Goal: Transaction & Acquisition: Register for event/course

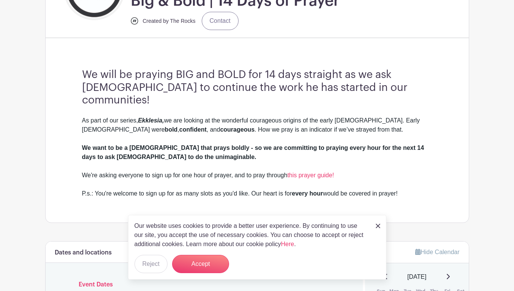
scroll to position [200, 0]
click at [143, 265] on button "Reject" at bounding box center [151, 264] width 33 height 18
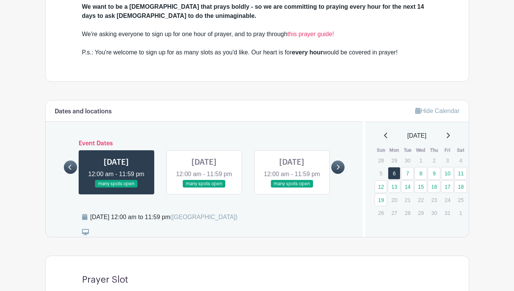
scroll to position [341, 0]
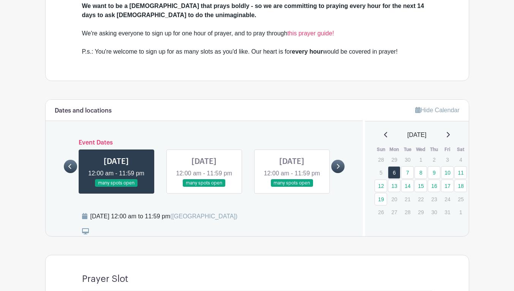
click at [338, 163] on icon at bounding box center [337, 166] width 3 height 6
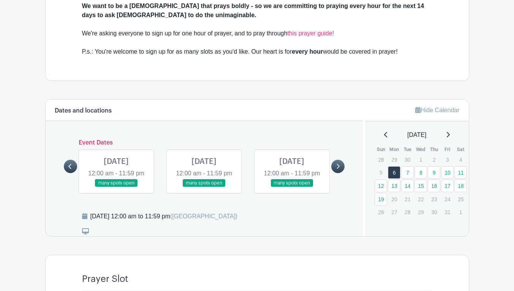
click at [338, 163] on icon at bounding box center [337, 166] width 3 height 6
click at [69, 163] on icon at bounding box center [69, 166] width 3 height 6
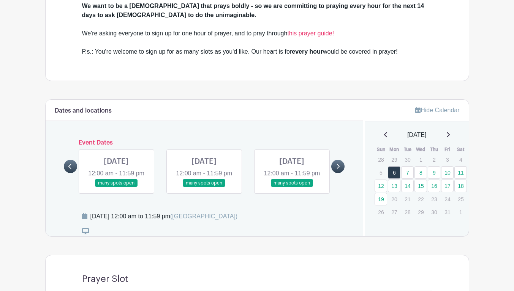
click at [69, 163] on icon at bounding box center [69, 166] width 3 height 6
click at [75, 160] on link at bounding box center [70, 166] width 13 height 13
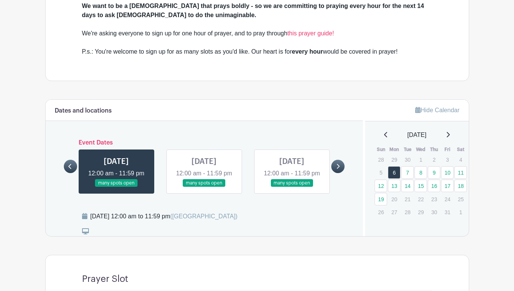
click at [204, 187] on link at bounding box center [204, 187] width 0 height 0
click at [334, 163] on link at bounding box center [337, 166] width 13 height 13
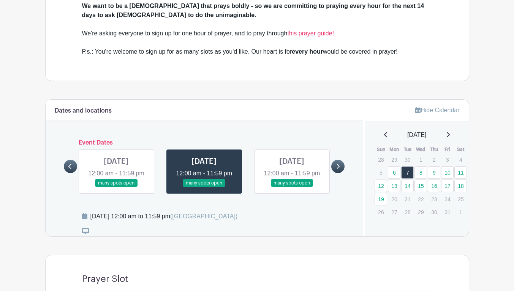
click at [339, 160] on link at bounding box center [337, 166] width 13 height 13
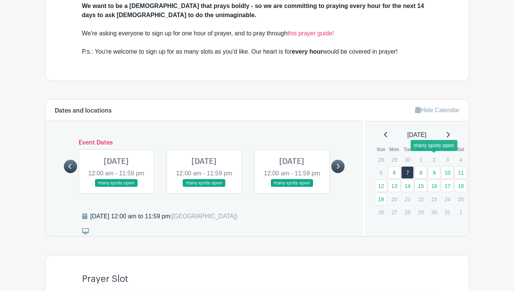
click at [435, 166] on link "9" at bounding box center [434, 172] width 13 height 13
click at [433, 166] on link "9" at bounding box center [434, 172] width 13 height 13
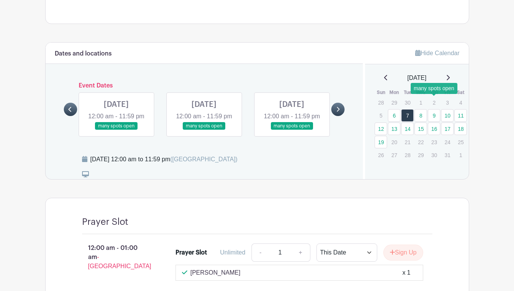
scroll to position [401, 0]
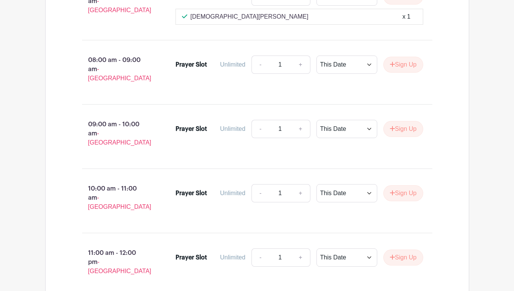
scroll to position [1168, 0]
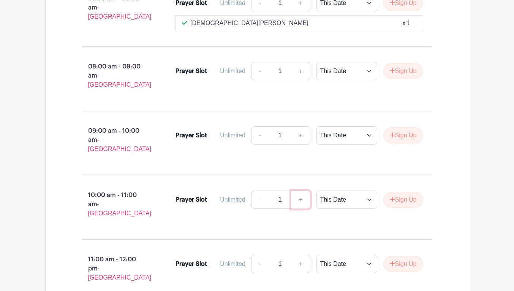
click at [303, 190] on link "+" at bounding box center [300, 199] width 19 height 18
click at [248, 190] on div "Unlimited - 2 + This Date Select Dates Select Dates Sign Up" at bounding box center [331, 199] width 186 height 18
click at [255, 190] on link "-" at bounding box center [260, 199] width 17 height 18
type input "1"
click at [404, 192] on button "Sign Up" at bounding box center [404, 200] width 40 height 16
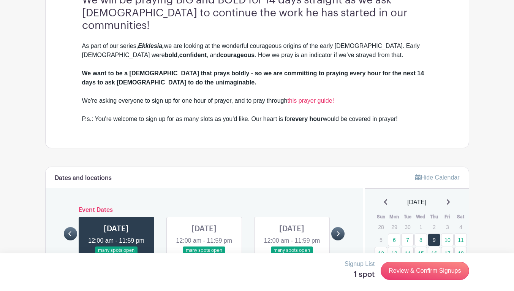
scroll to position [349, 0]
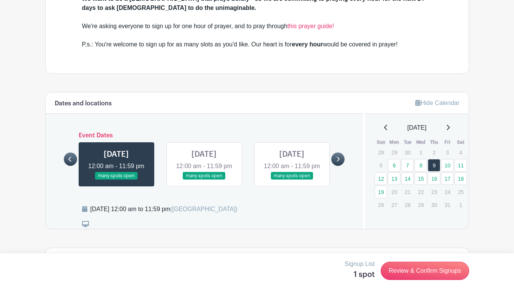
click at [204, 180] on link at bounding box center [204, 180] width 0 height 0
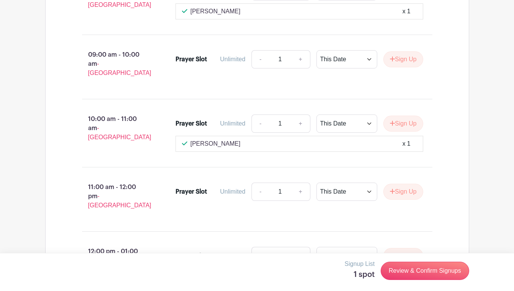
scroll to position [1234, 0]
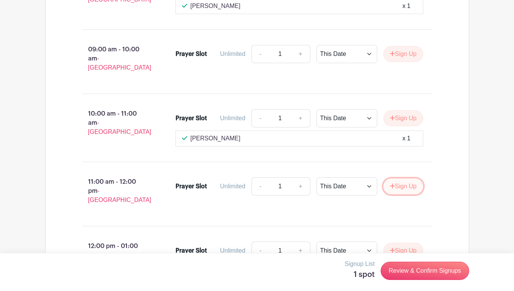
click at [400, 178] on button "Sign Up" at bounding box center [404, 186] width 40 height 16
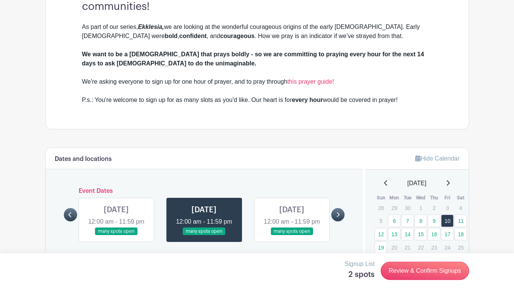
scroll to position [326, 0]
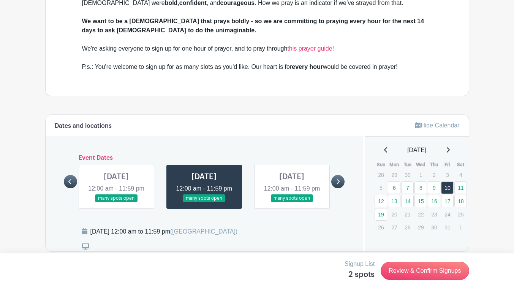
click at [292, 202] on link at bounding box center [292, 202] width 0 height 0
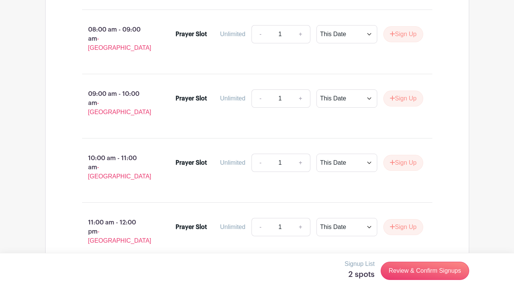
scroll to position [1194, 0]
click at [407, 154] on button "Sign Up" at bounding box center [404, 162] width 40 height 16
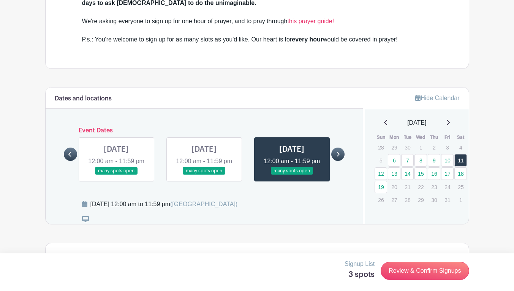
scroll to position [365, 0]
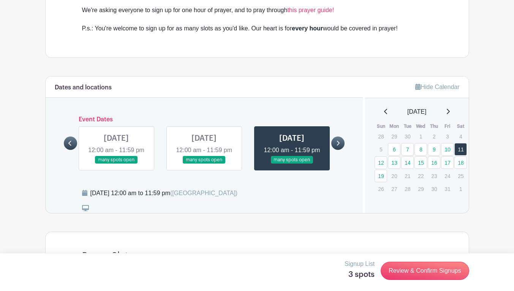
click at [336, 140] on icon at bounding box center [337, 143] width 3 height 6
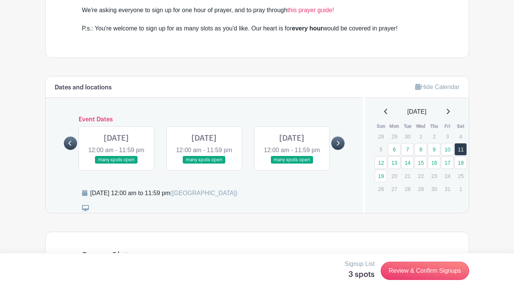
click at [116, 164] on link at bounding box center [116, 164] width 0 height 0
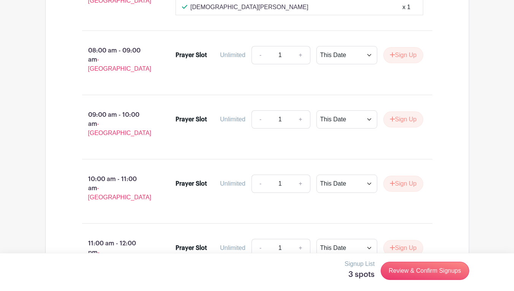
scroll to position [1156, 0]
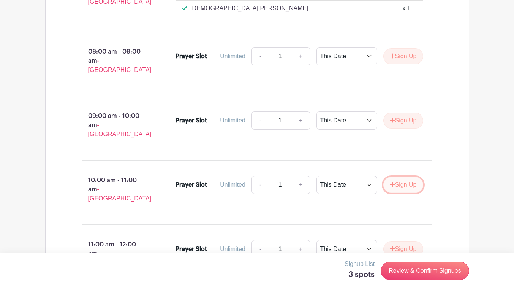
click at [404, 177] on button "Sign Up" at bounding box center [404, 185] width 40 height 16
click at [412, 181] on icon at bounding box center [412, 184] width 5 height 6
click at [401, 113] on button "Sign Up" at bounding box center [404, 121] width 40 height 16
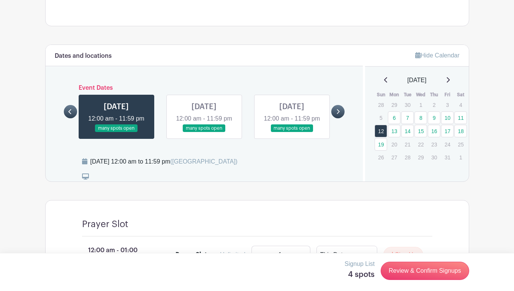
scroll to position [442, 0]
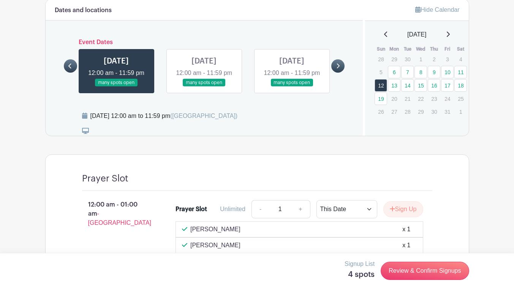
click at [204, 87] on link at bounding box center [204, 87] width 0 height 0
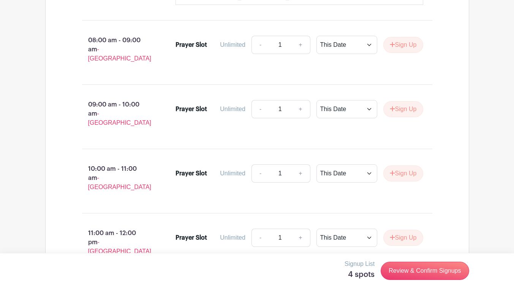
scroll to position [1158, 0]
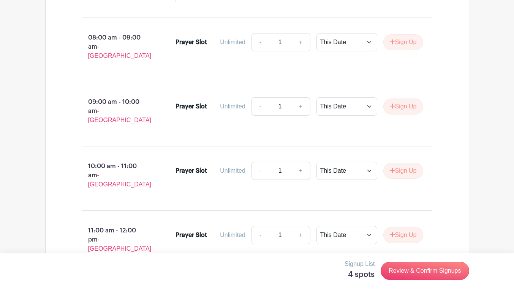
click at [400, 162] on div "- 1 + This Date Select Dates Select Dates Sign Up" at bounding box center [338, 171] width 172 height 18
click at [400, 163] on button "Sign Up" at bounding box center [404, 171] width 40 height 16
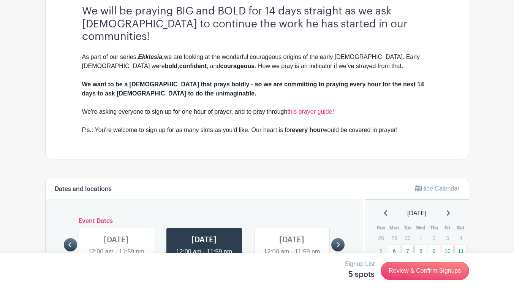
scroll to position [300, 0]
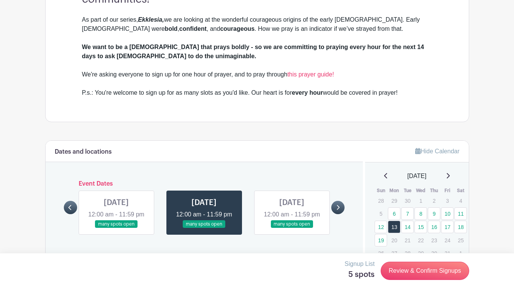
click at [292, 228] on link at bounding box center [292, 228] width 0 height 0
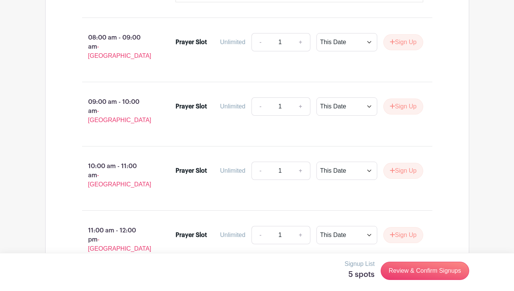
scroll to position [1200, 0]
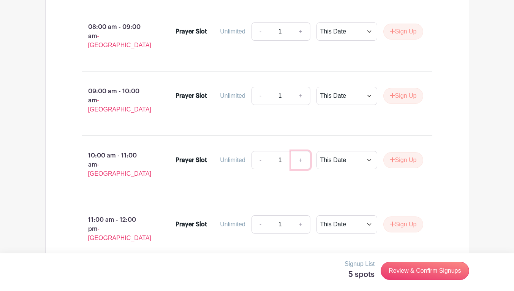
click at [301, 151] on link "+" at bounding box center [300, 160] width 19 height 18
click at [243, 155] on div "Unlimited" at bounding box center [232, 159] width 25 height 9
click at [253, 151] on link "-" at bounding box center [260, 160] width 17 height 18
type input "1"
click at [429, 148] on div "Prayer Slot Unlimited - 1 + This Date Select Dates Select Dates Sign Up" at bounding box center [303, 168] width 281 height 40
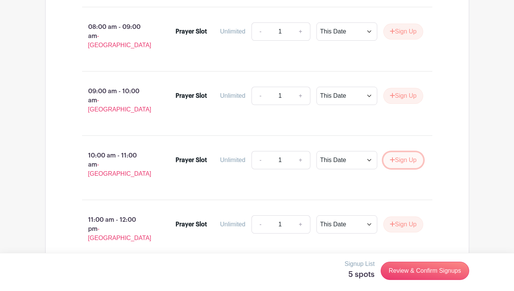
click at [410, 152] on button "Sign Up" at bounding box center [404, 160] width 40 height 16
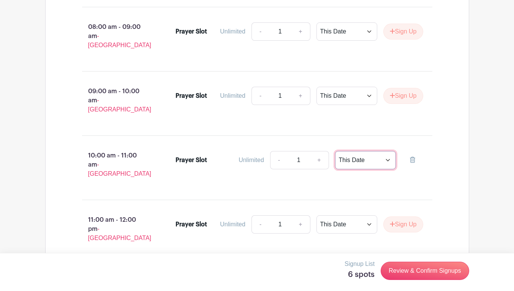
click at [356, 151] on select "This Date Select Dates" at bounding box center [365, 160] width 61 height 18
click at [377, 142] on div "10:00 am - 11:00 am - [GEOGRAPHIC_DATA] Prayer Slot Unlimited - 1 + This Date S…" at bounding box center [257, 168] width 387 height 52
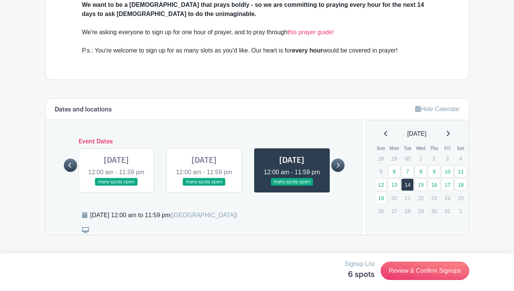
scroll to position [343, 0]
click at [337, 161] on link at bounding box center [337, 164] width 13 height 13
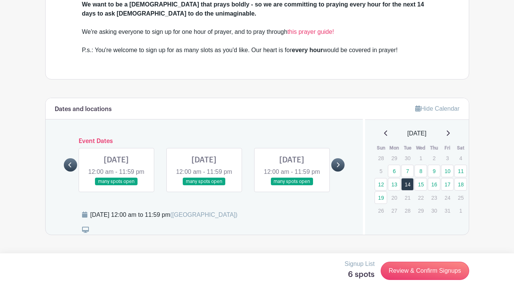
click at [116, 186] on link at bounding box center [116, 186] width 0 height 0
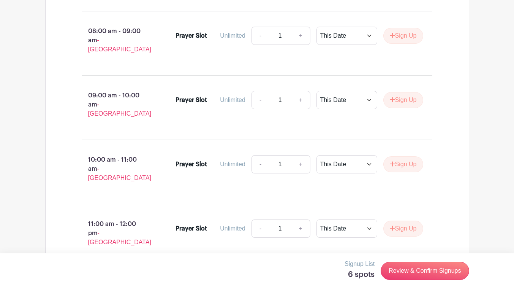
scroll to position [1178, 0]
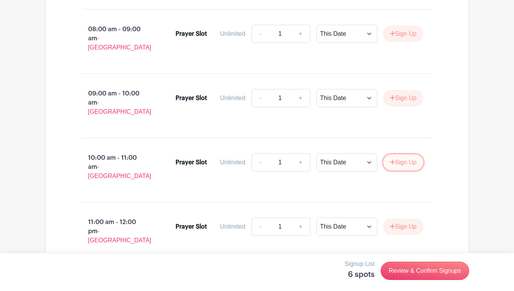
click at [391, 159] on icon "submit" at bounding box center [392, 162] width 5 height 6
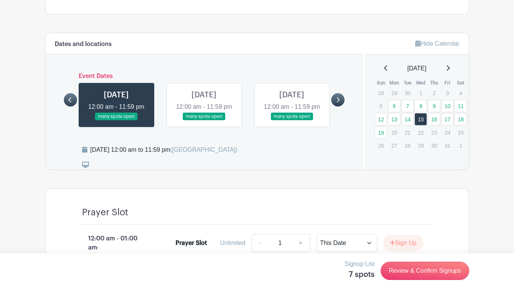
scroll to position [408, 0]
click at [204, 121] on link at bounding box center [204, 121] width 0 height 0
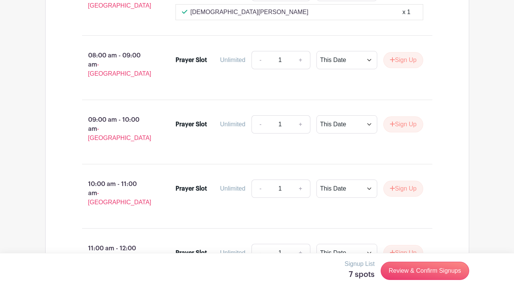
scroll to position [1127, 0]
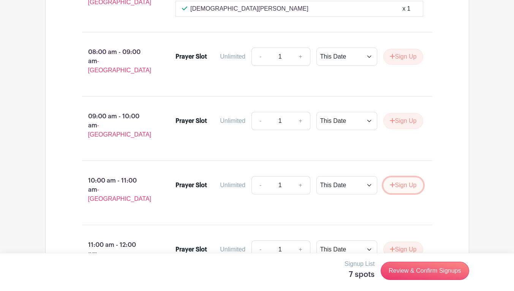
click at [401, 177] on button "Sign Up" at bounding box center [404, 185] width 40 height 16
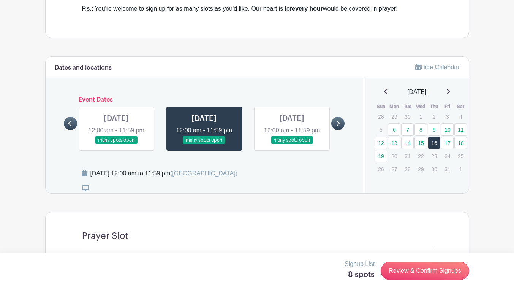
scroll to position [406, 0]
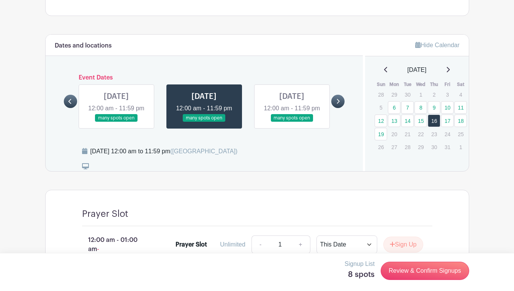
click at [292, 122] on link at bounding box center [292, 122] width 0 height 0
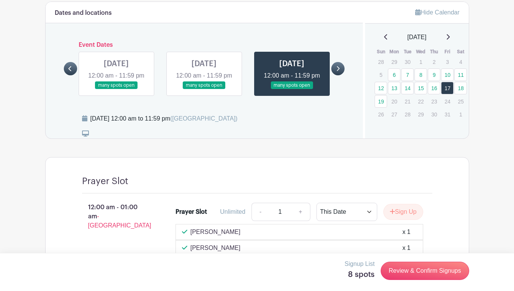
scroll to position [439, 0]
click at [341, 62] on link at bounding box center [337, 68] width 13 height 13
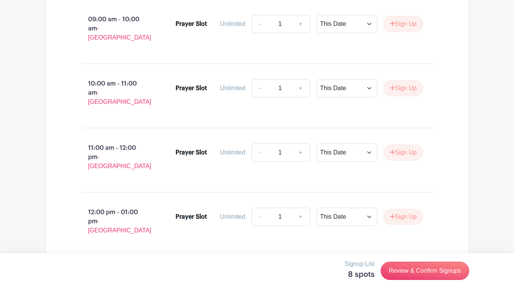
scroll to position [1232, 0]
click at [415, 81] on button "Sign Up" at bounding box center [404, 89] width 40 height 16
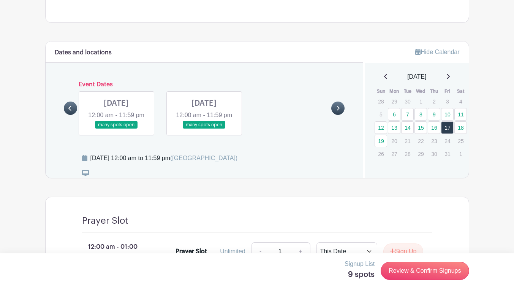
scroll to position [400, 0]
click at [116, 128] on link at bounding box center [116, 128] width 0 height 0
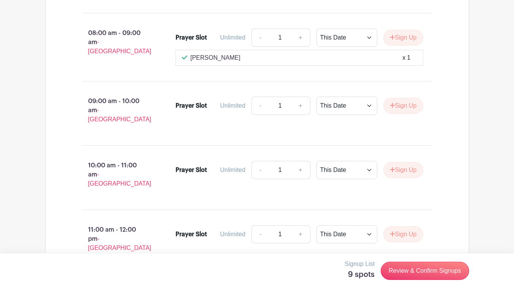
scroll to position [1233, 0]
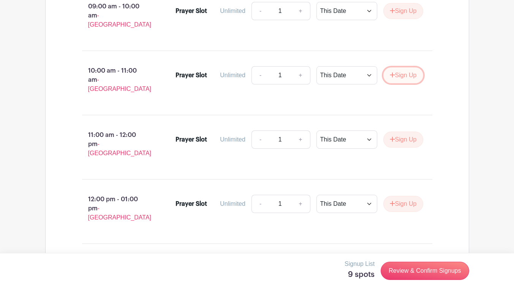
click at [417, 67] on button "Sign Up" at bounding box center [404, 75] width 40 height 16
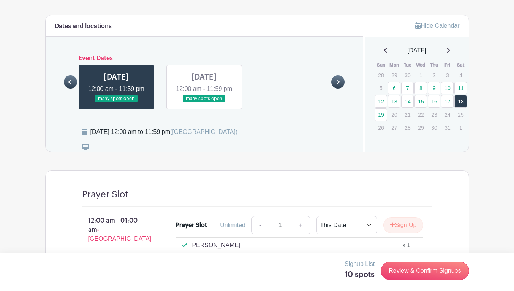
scroll to position [470, 0]
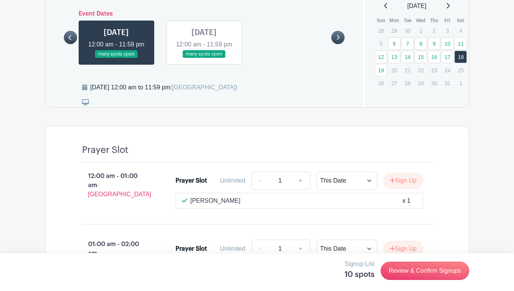
click at [204, 58] on link at bounding box center [204, 58] width 0 height 0
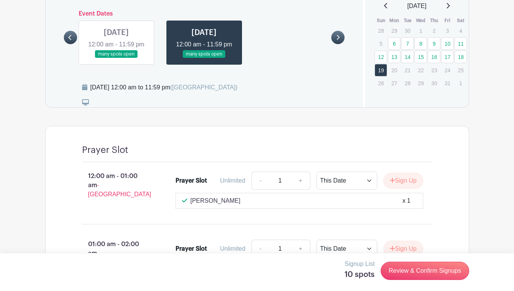
click at [204, 58] on link at bounding box center [204, 58] width 0 height 0
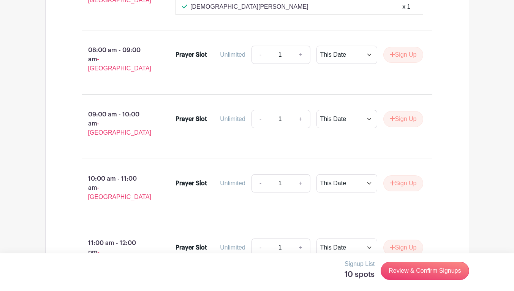
scroll to position [1139, 0]
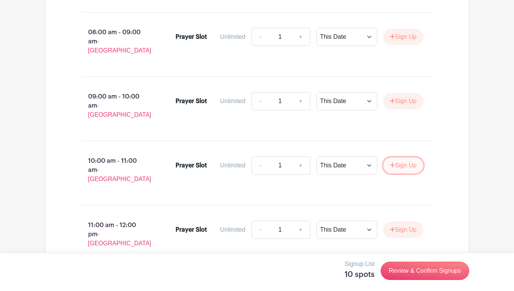
click at [417, 157] on button "Sign Up" at bounding box center [404, 165] width 40 height 16
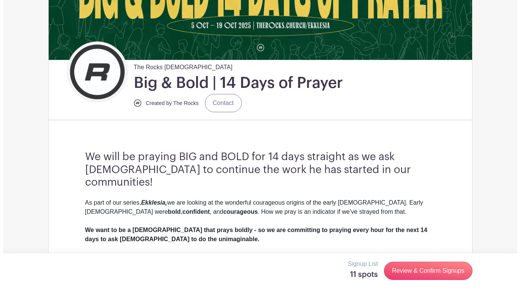
scroll to position [0, 0]
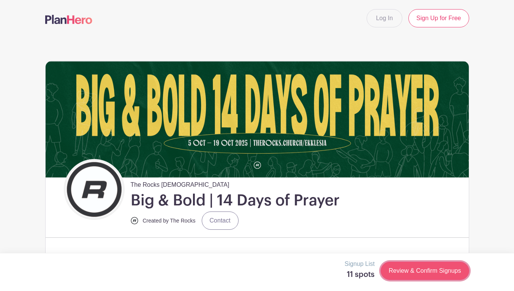
click at [443, 271] on link "Review & Confirm Signups" at bounding box center [425, 271] width 88 height 18
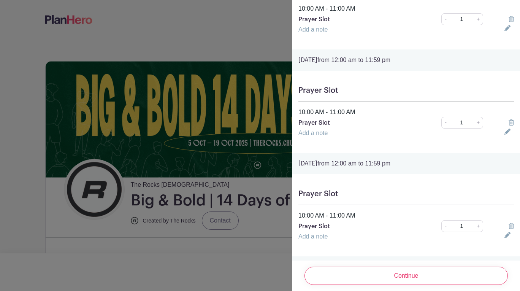
scroll to position [705, 0]
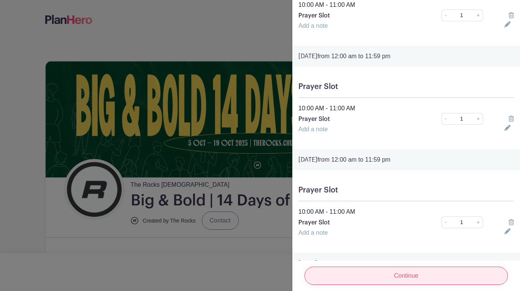
click at [408, 266] on input "Continue" at bounding box center [405, 275] width 203 height 18
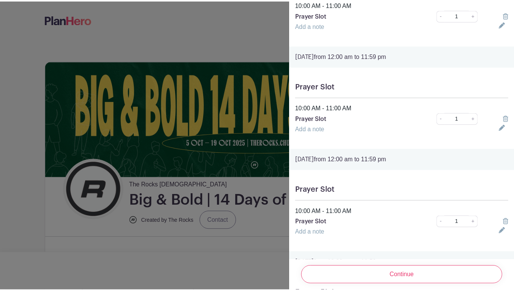
scroll to position [0, 0]
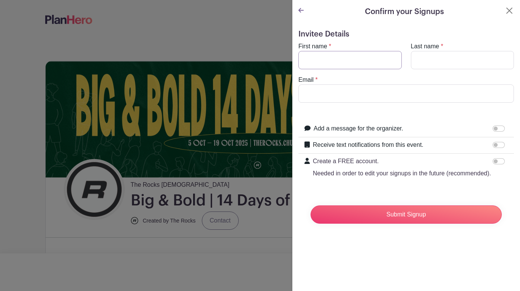
click at [363, 60] on input "First name" at bounding box center [349, 60] width 103 height 18
type input "[PERSON_NAME]"
type input "Chiang"
type input "[PERSON_NAME][EMAIL_ADDRESS][DOMAIN_NAME]"
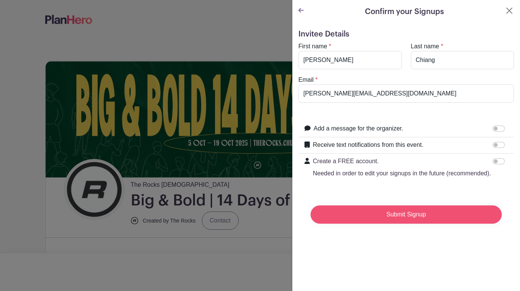
click at [436, 221] on input "Submit Signup" at bounding box center [406, 214] width 191 height 18
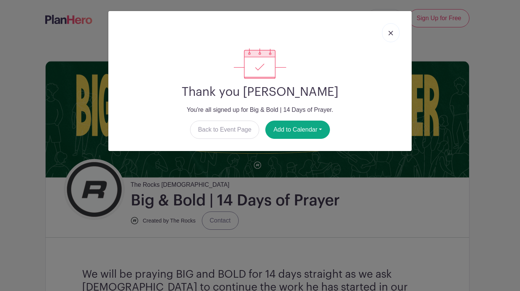
click at [392, 37] on link at bounding box center [390, 32] width 17 height 19
